Goal: Information Seeking & Learning: Learn about a topic

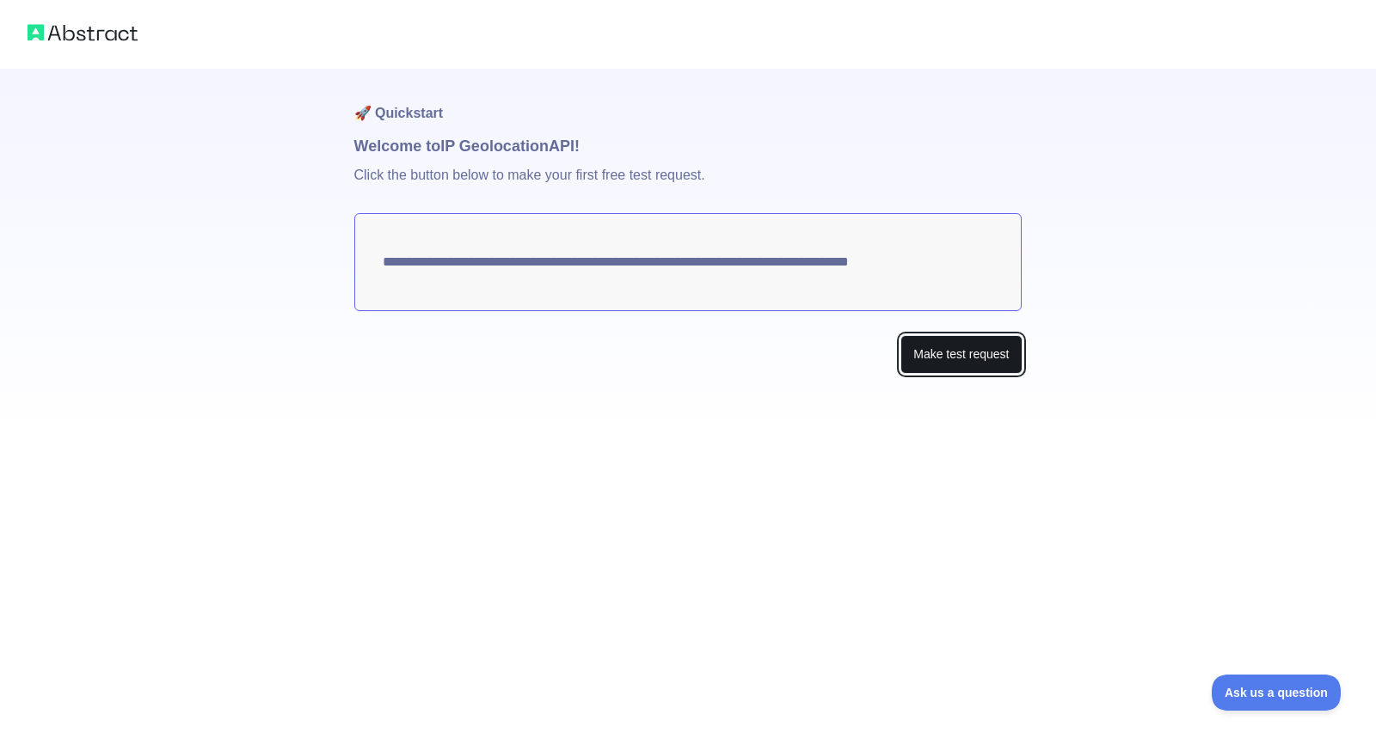
click at [936, 365] on button "Make test request" at bounding box center [960, 354] width 121 height 39
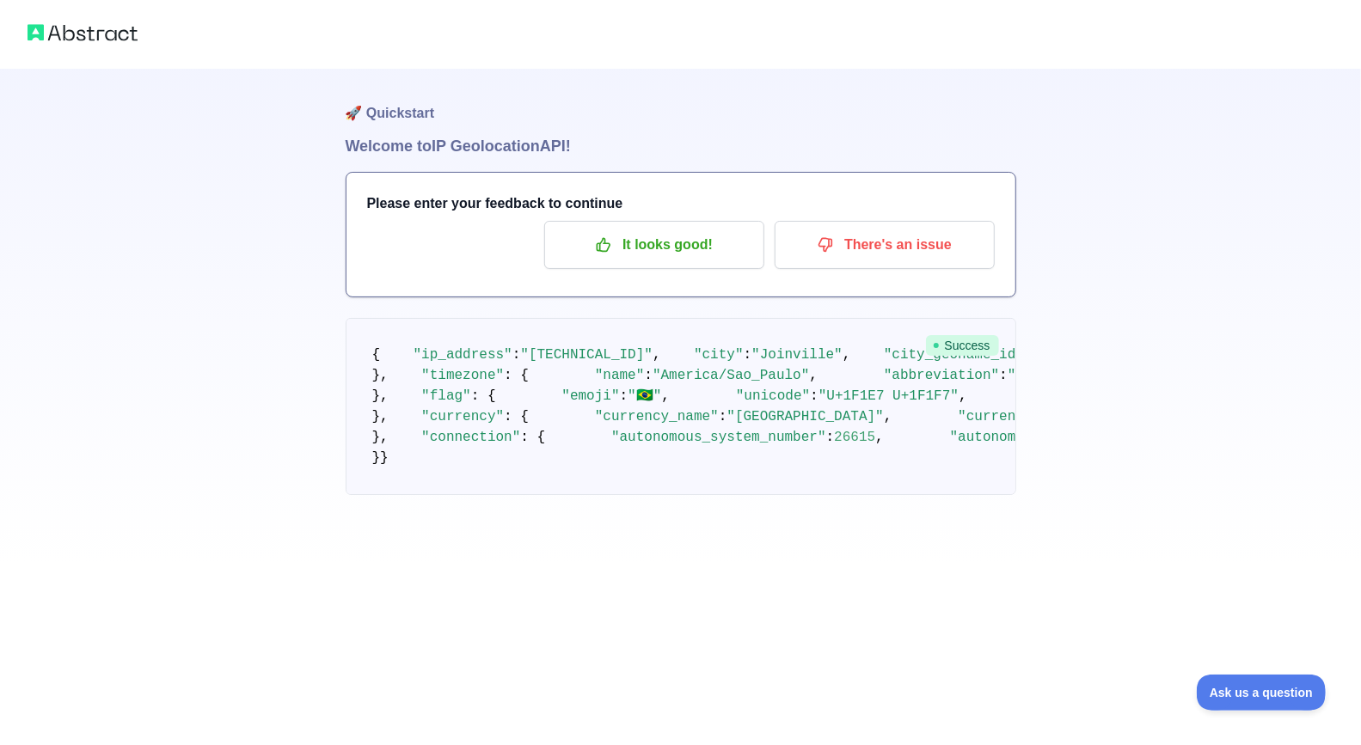
click at [77, 26] on img at bounding box center [83, 33] width 110 height 24
click at [82, 37] on img at bounding box center [83, 33] width 110 height 24
click at [694, 252] on p "It looks good!" at bounding box center [654, 244] width 194 height 29
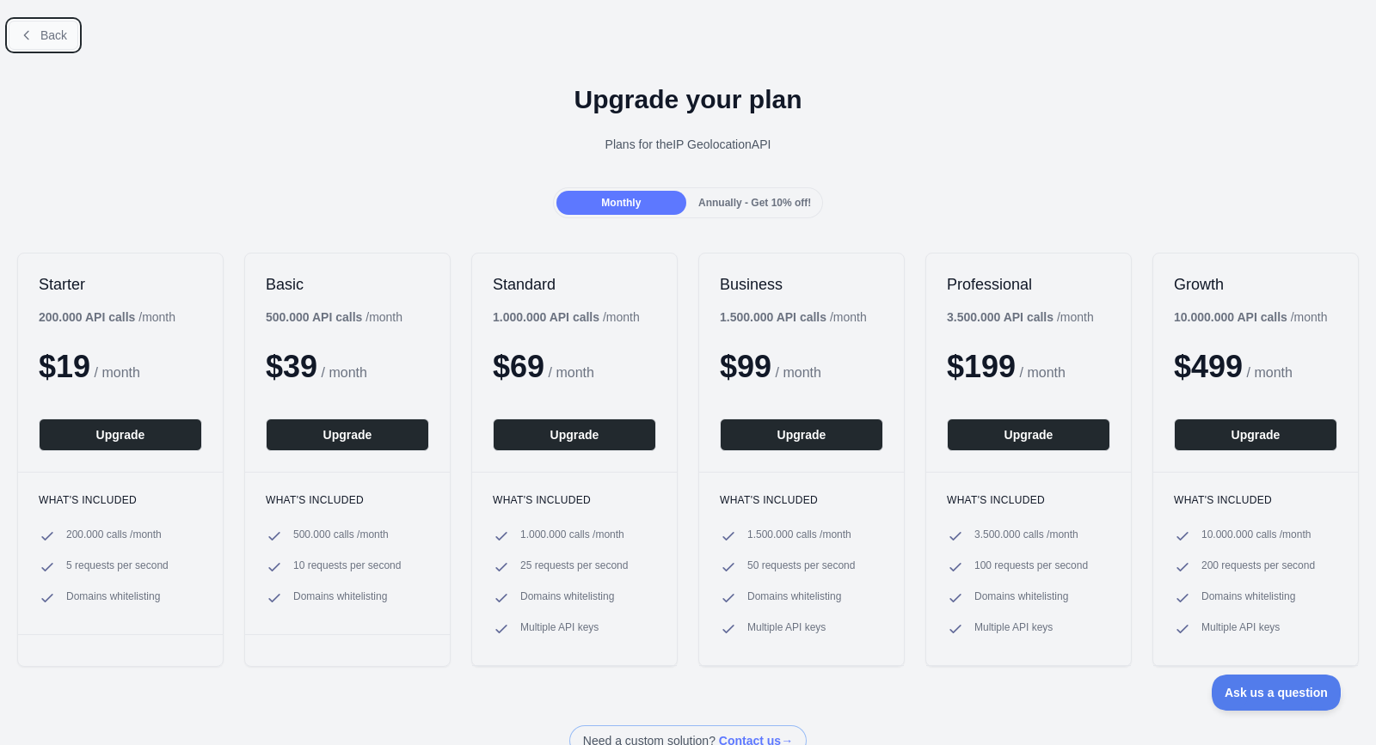
click at [58, 34] on span "Back" at bounding box center [53, 35] width 27 height 14
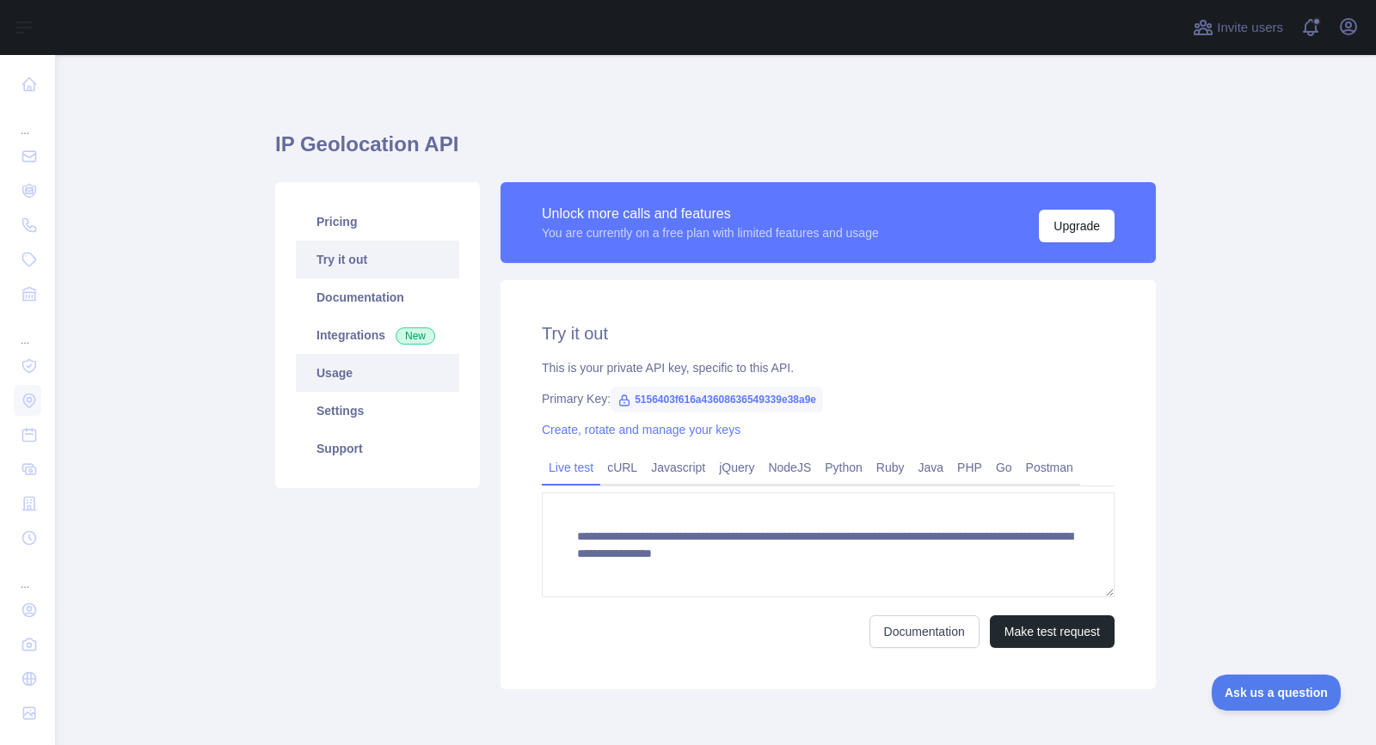
click at [324, 371] on link "Usage" at bounding box center [377, 373] width 163 height 38
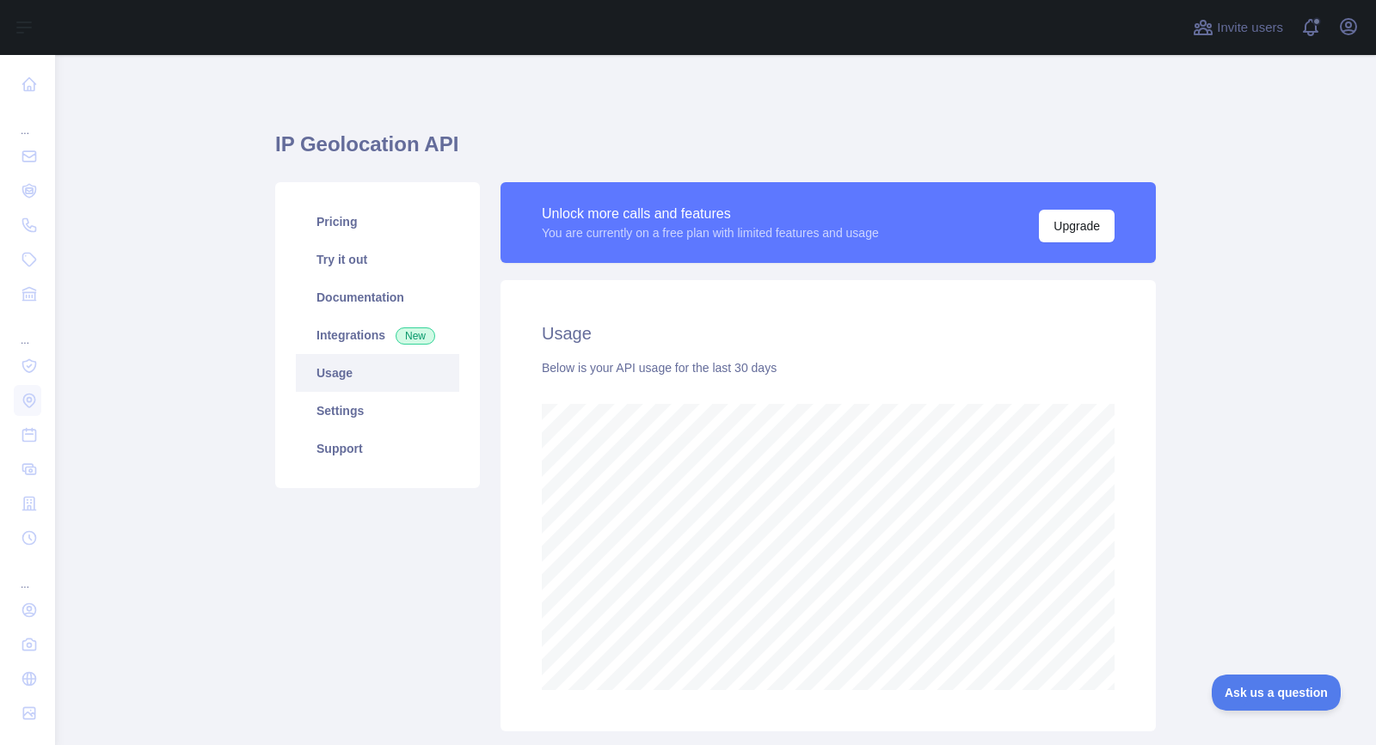
scroll to position [113, 0]
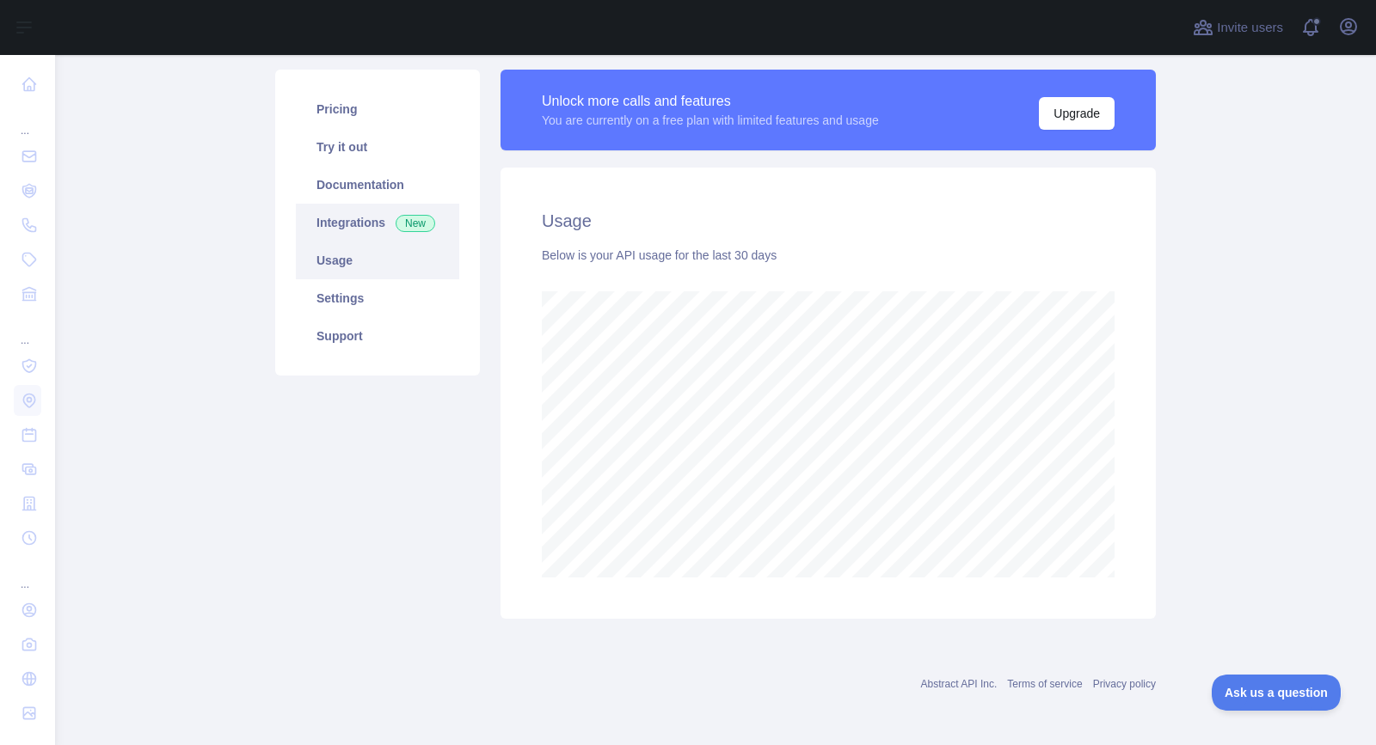
click at [357, 224] on link "Integrations New" at bounding box center [377, 223] width 163 height 38
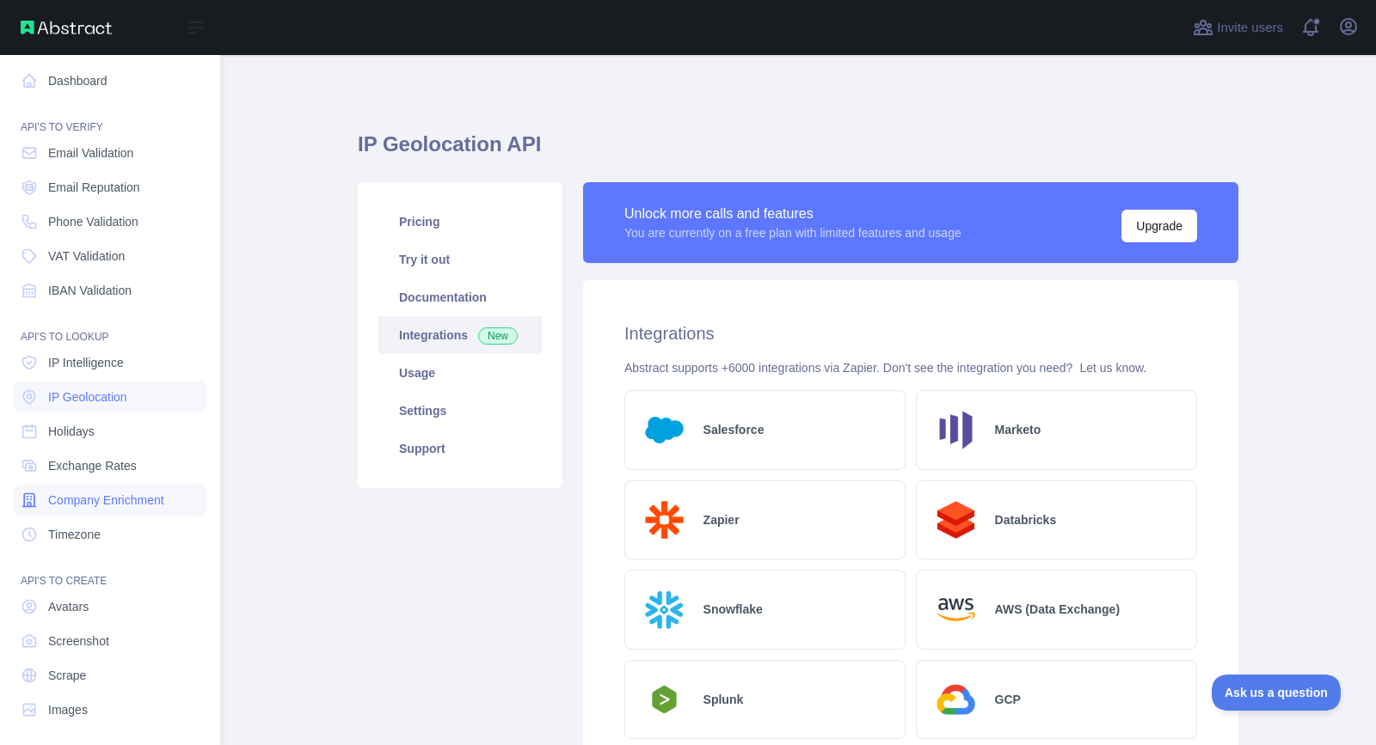
scroll to position [9, 0]
